Goal: Task Accomplishment & Management: Manage account settings

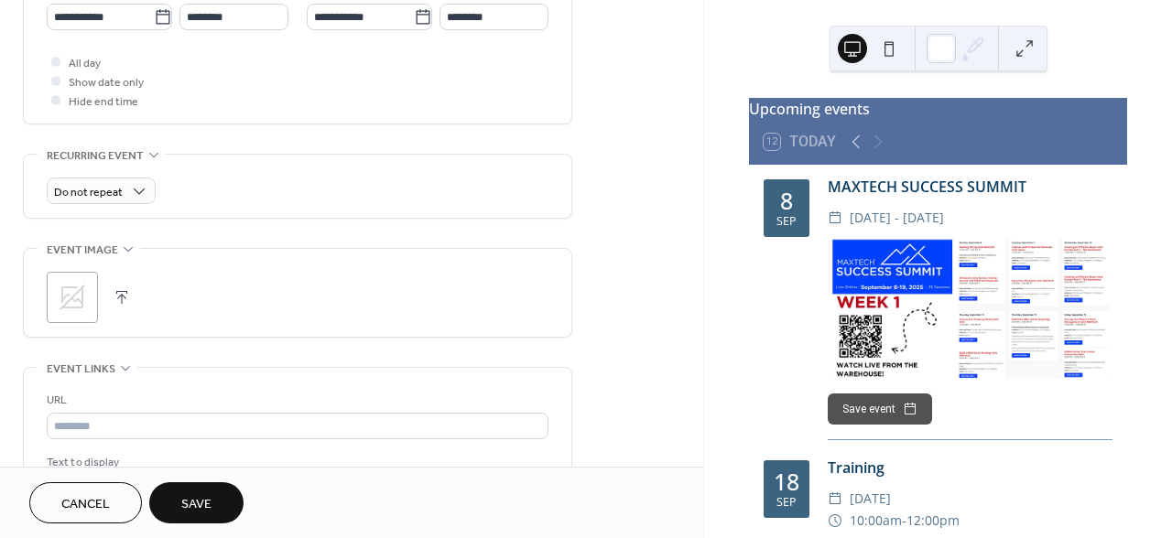
scroll to position [678, 0]
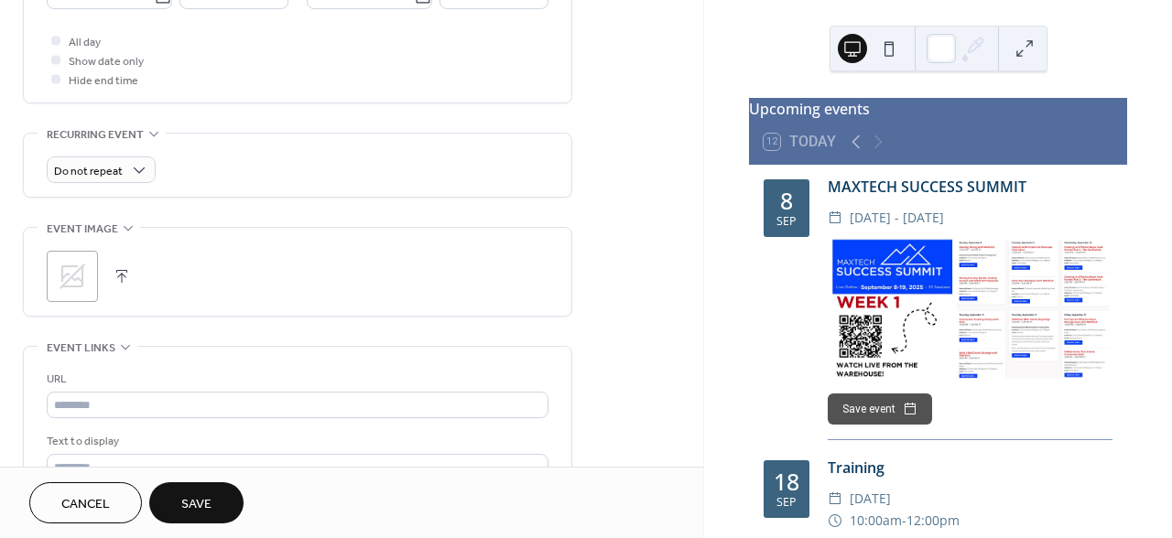
click at [121, 284] on button "button" at bounding box center [122, 277] width 26 height 26
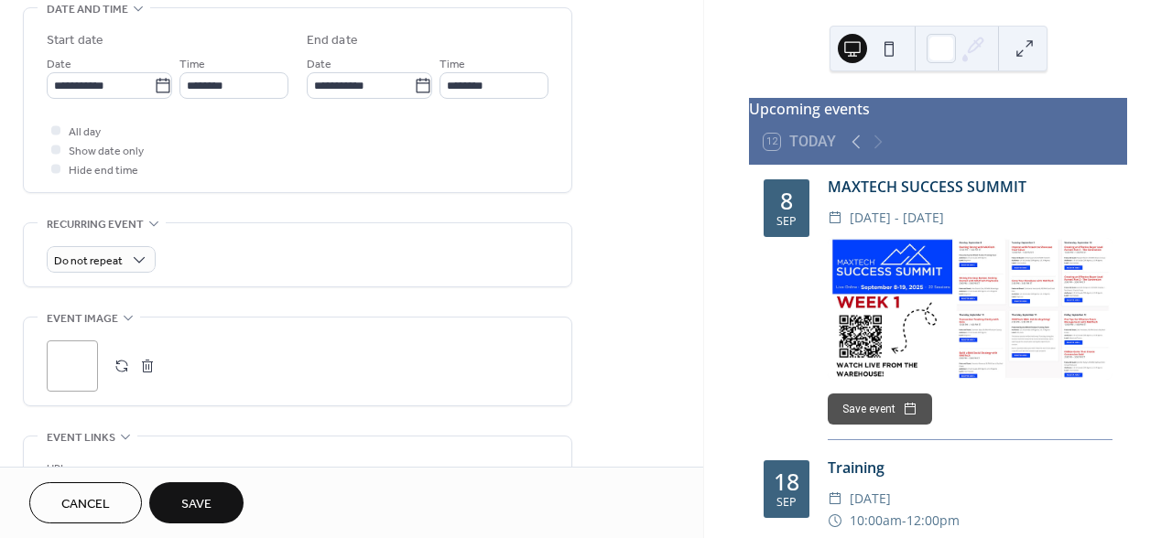
scroll to position [591, 0]
click at [216, 496] on button "Save" at bounding box center [196, 503] width 94 height 41
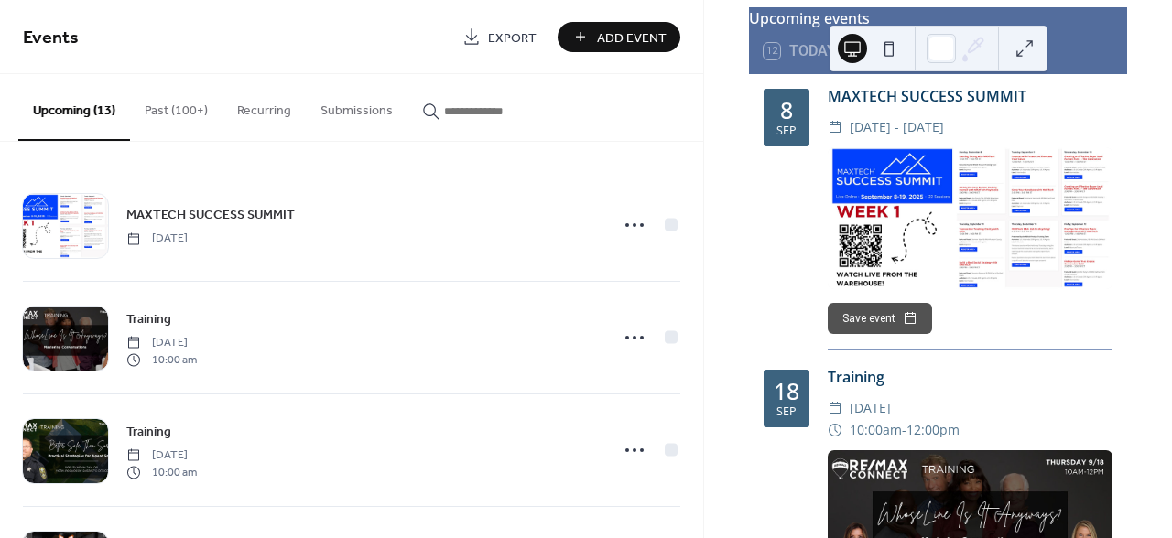
scroll to position [90, 0]
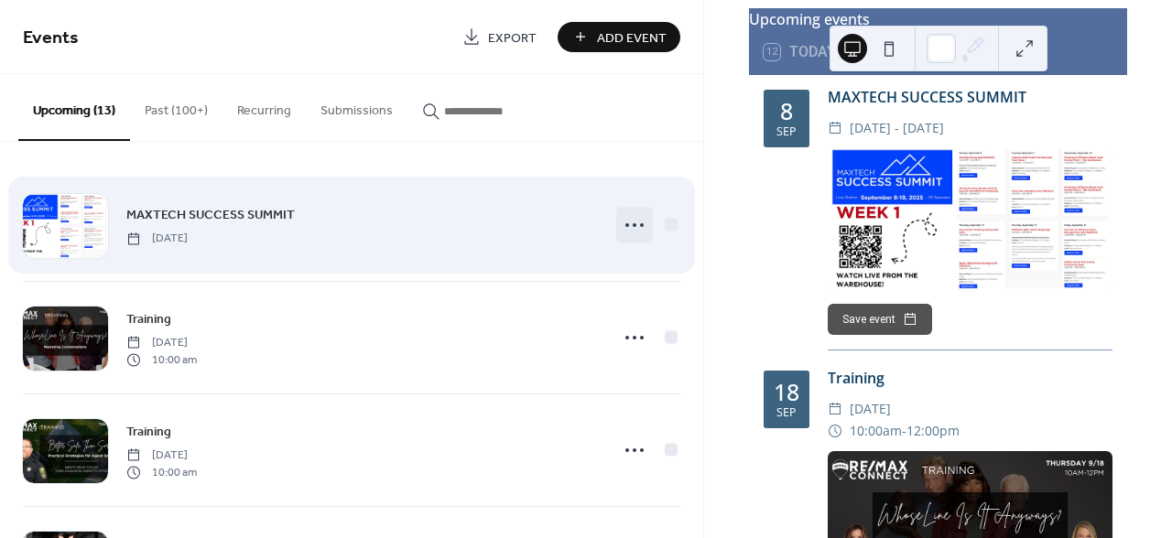
click at [620, 219] on icon at bounding box center [634, 225] width 29 height 29
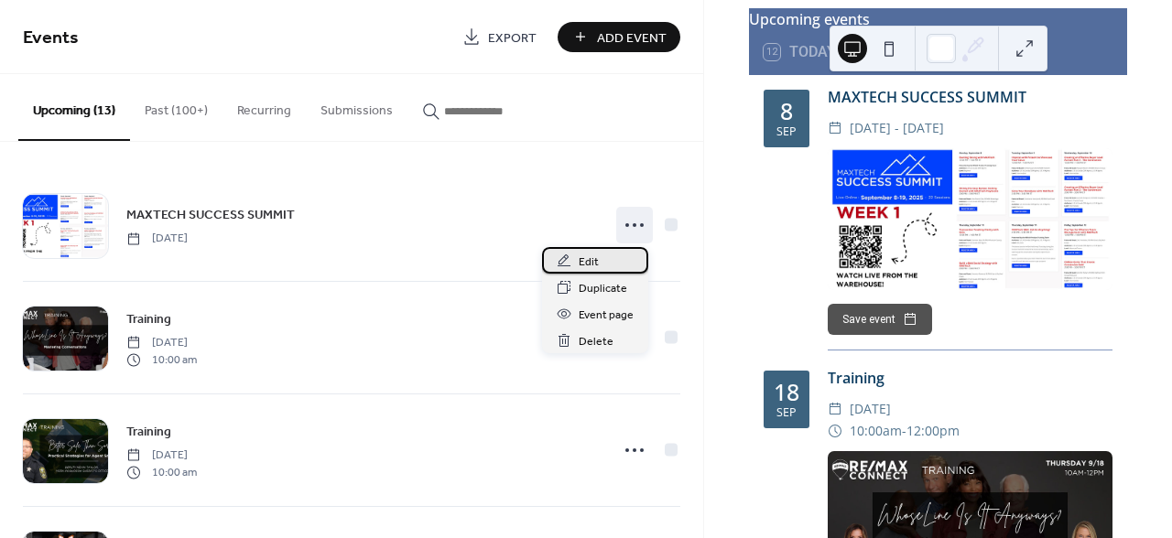
click at [589, 265] on span "Edit" at bounding box center [589, 262] width 20 height 19
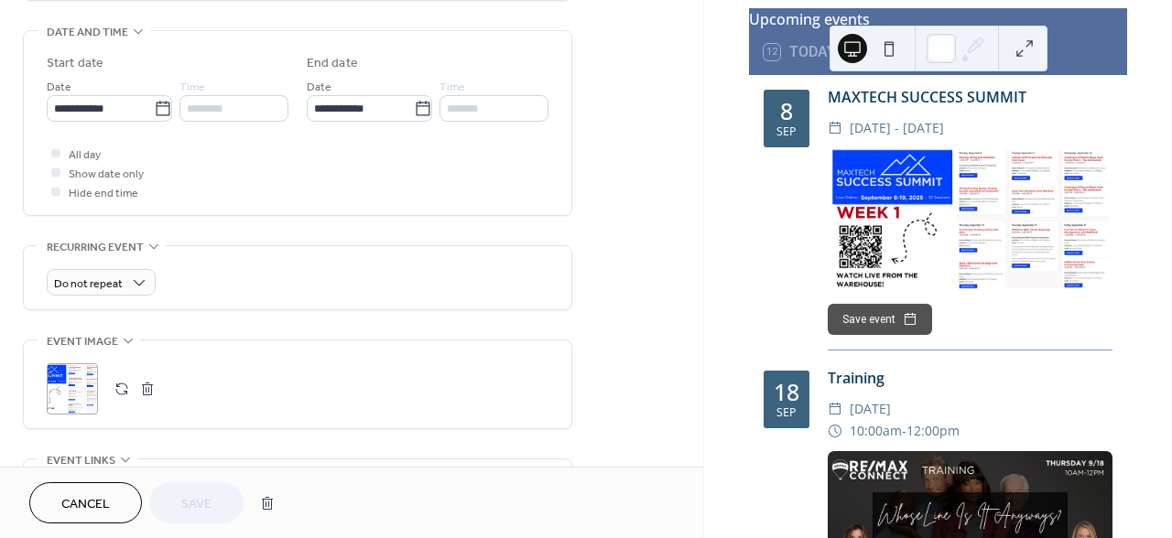
scroll to position [621, 0]
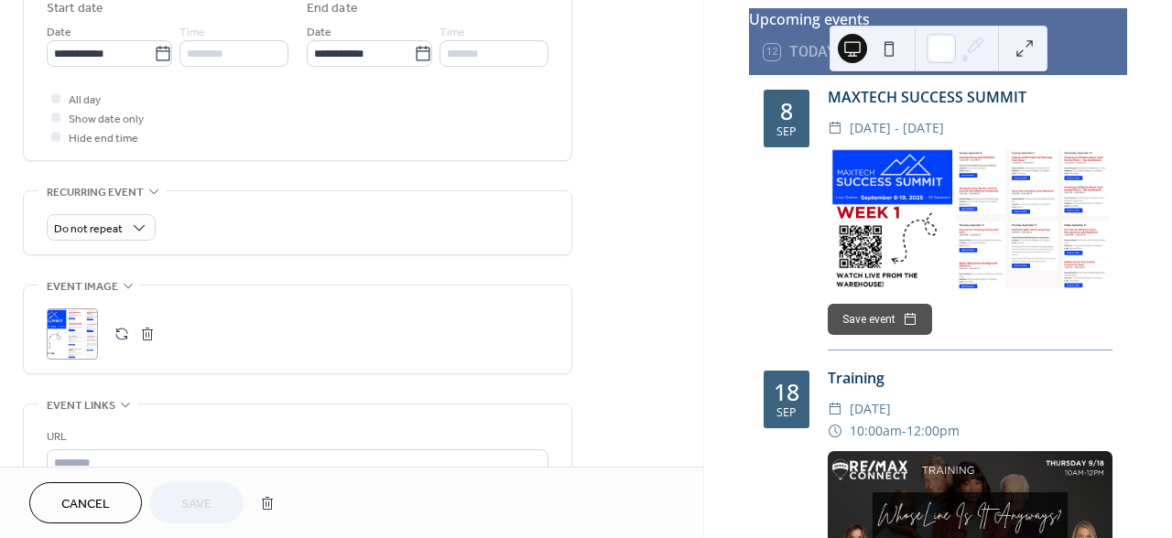
click at [146, 334] on button "button" at bounding box center [148, 334] width 26 height 26
click at [119, 328] on button "button" at bounding box center [122, 334] width 26 height 26
click at [209, 497] on span "Save" at bounding box center [196, 504] width 30 height 19
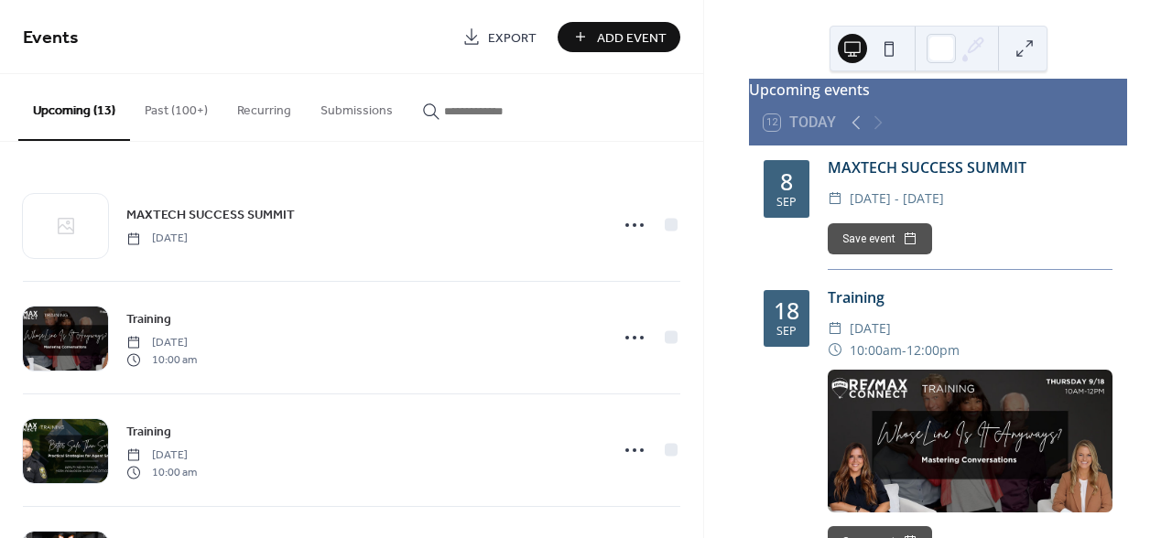
scroll to position [20, 0]
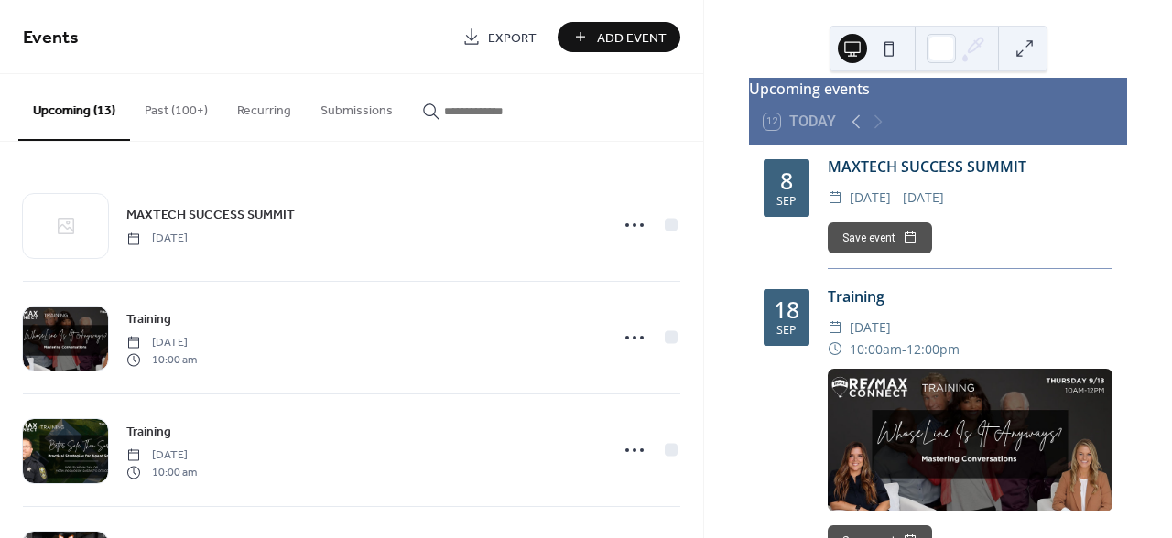
click at [888, 177] on div "MAXTECH SUCCESS SUMMIT" at bounding box center [970, 167] width 285 height 22
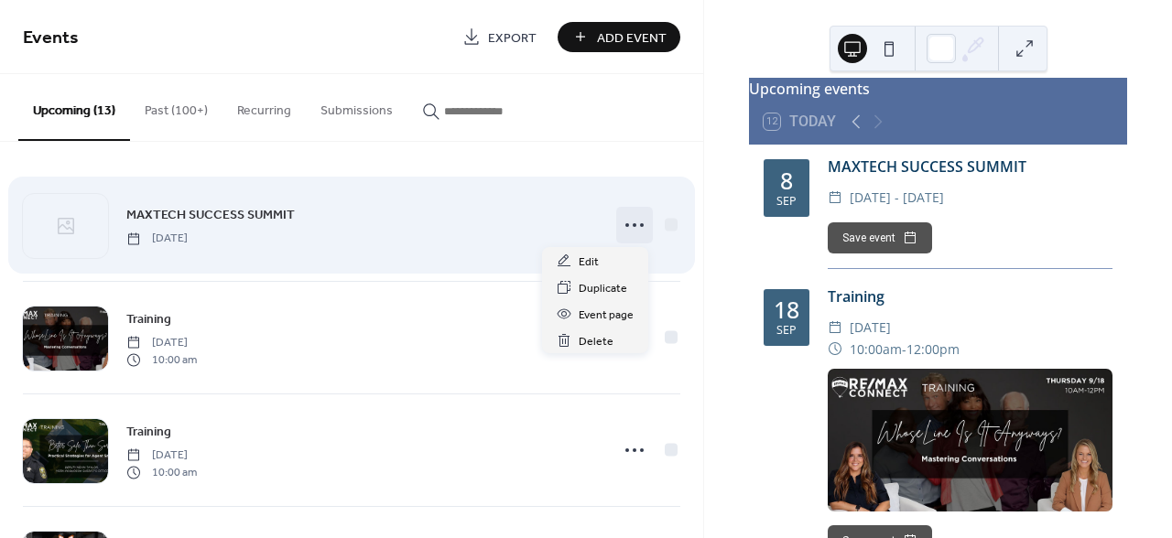
click at [620, 221] on icon at bounding box center [634, 225] width 29 height 29
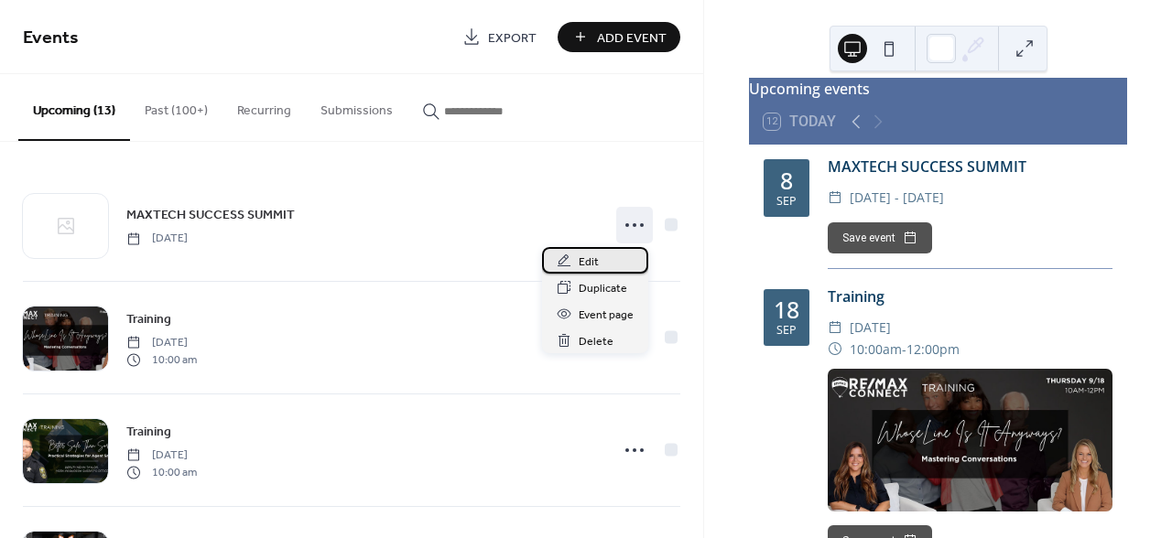
click at [601, 255] on div "Edit" at bounding box center [595, 260] width 106 height 27
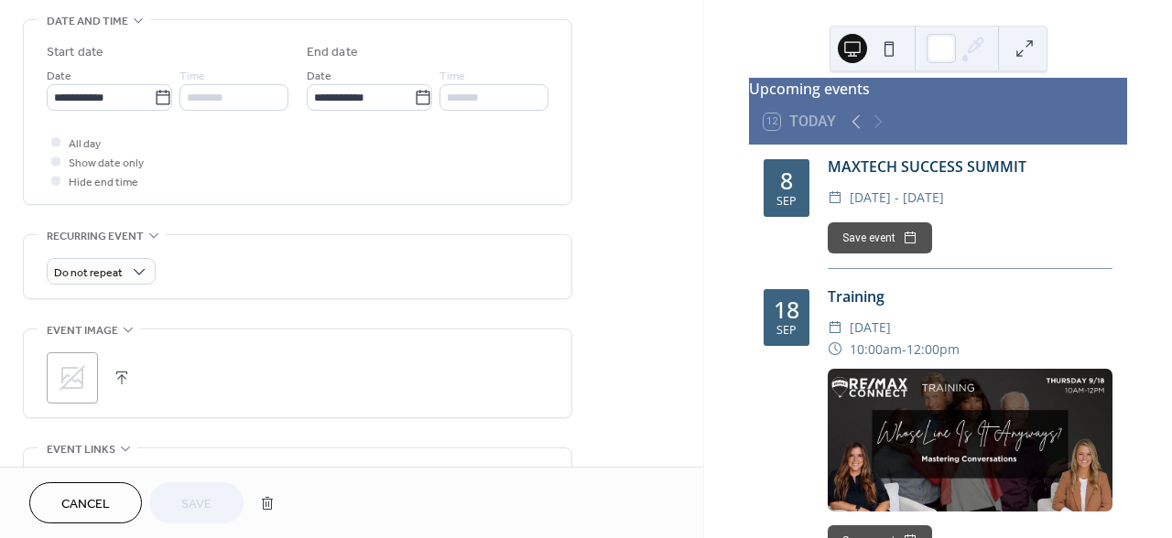
scroll to position [603, 0]
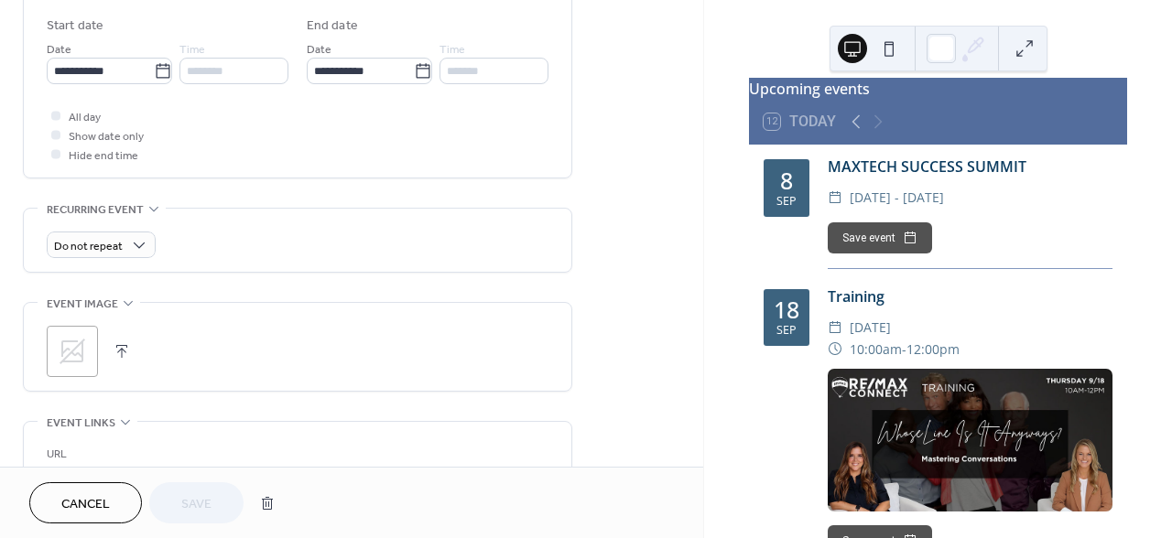
click at [126, 349] on button "button" at bounding box center [122, 352] width 26 height 26
click at [208, 499] on span "Save" at bounding box center [196, 504] width 30 height 19
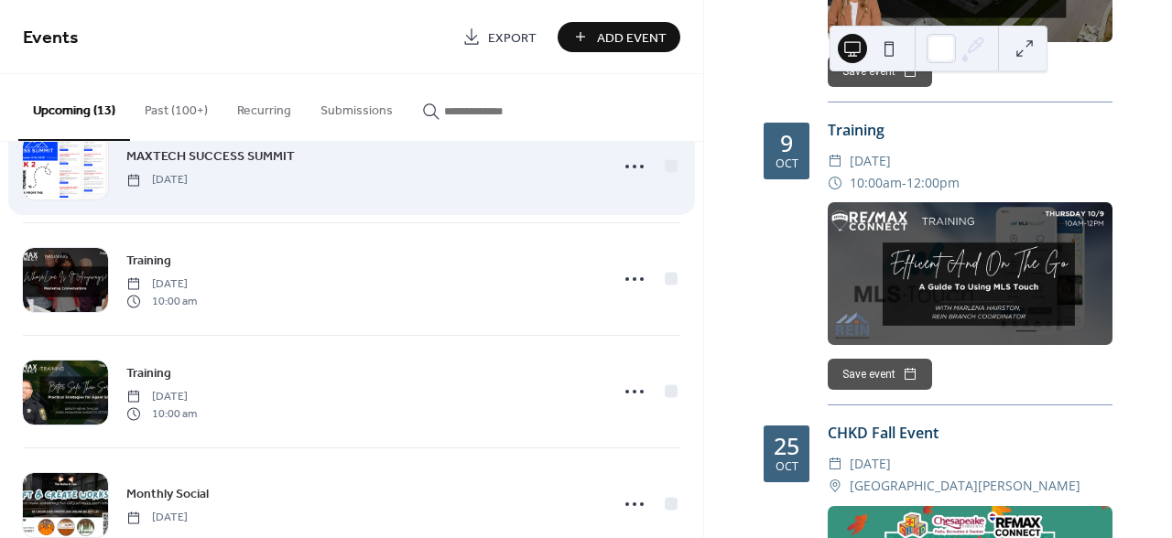
scroll to position [77, 0]
